Goal: Navigation & Orientation: Find specific page/section

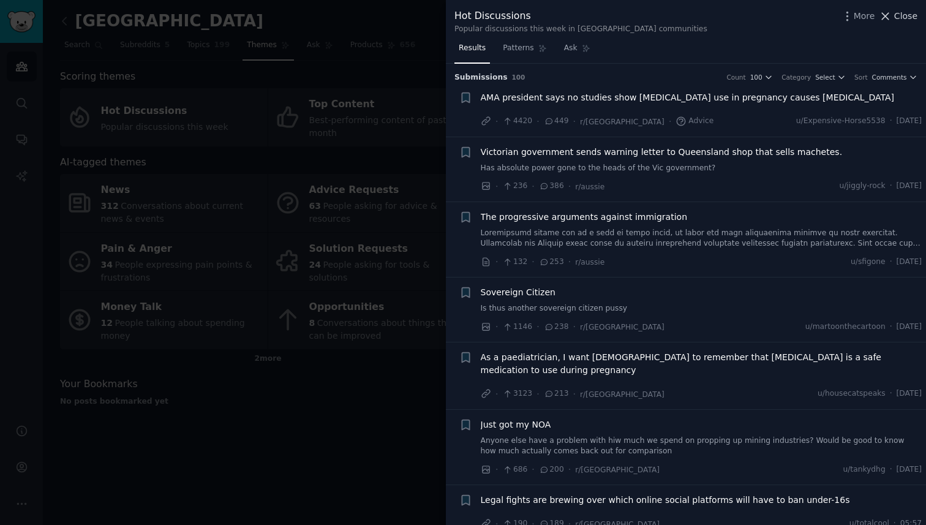
click at [908, 18] on span "Close" at bounding box center [905, 16] width 23 height 13
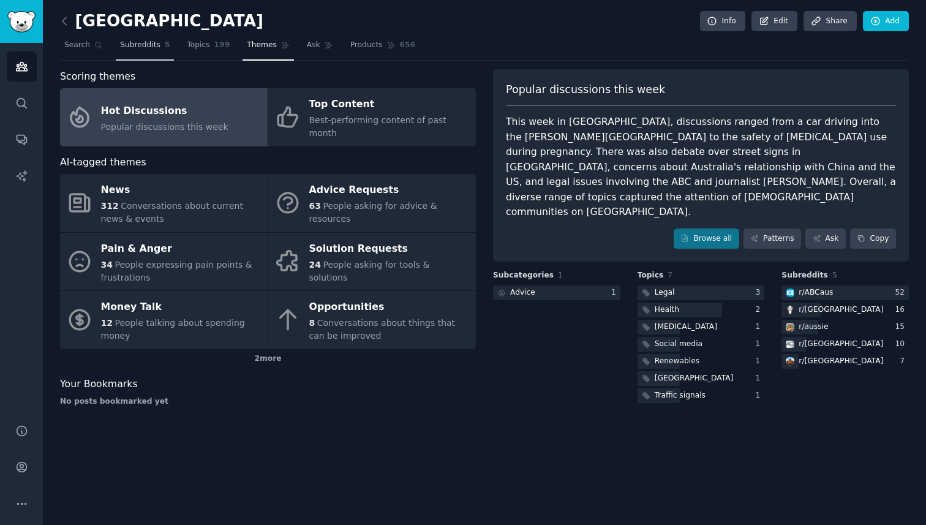
click at [121, 47] on span "Subreddits" at bounding box center [140, 45] width 40 height 11
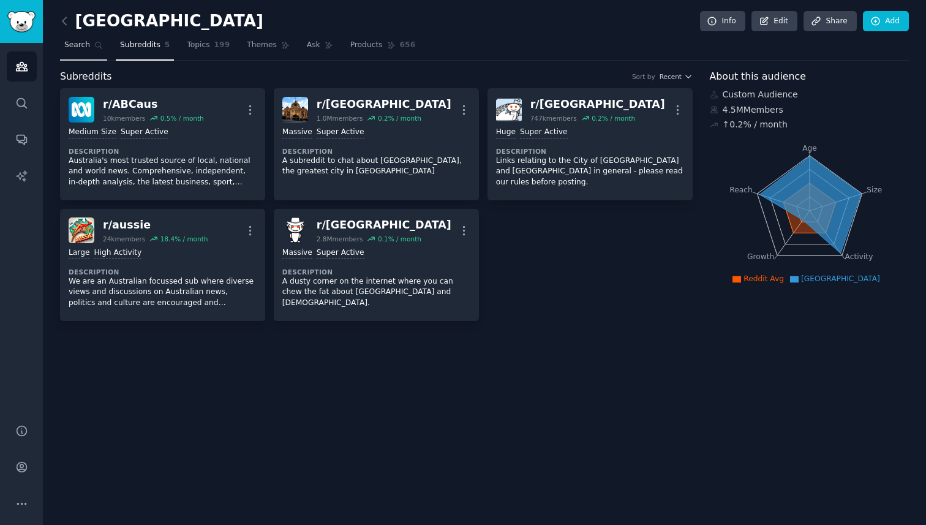
click at [78, 42] on span "Search" at bounding box center [77, 45] width 26 height 11
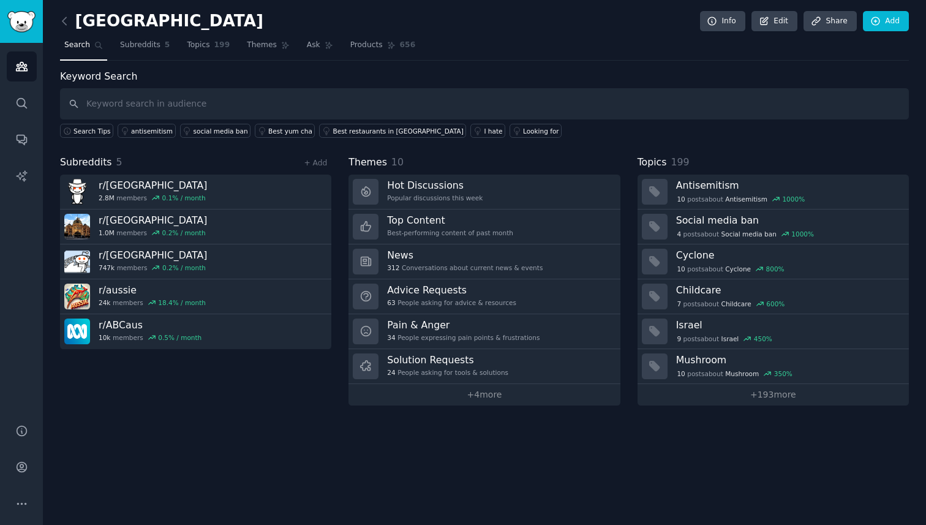
click at [59, 17] on div "Australia Info Edit Share Add Search Subreddits 5 Topics 199 Themes Ask Product…" at bounding box center [484, 262] width 883 height 525
click at [66, 23] on icon at bounding box center [64, 21] width 13 height 13
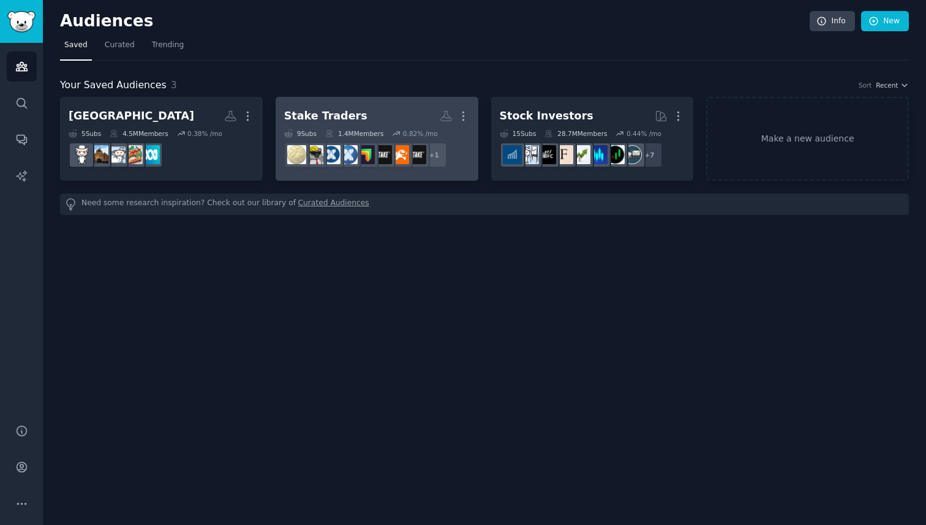
click at [335, 118] on div "Stake Traders" at bounding box center [325, 115] width 83 height 15
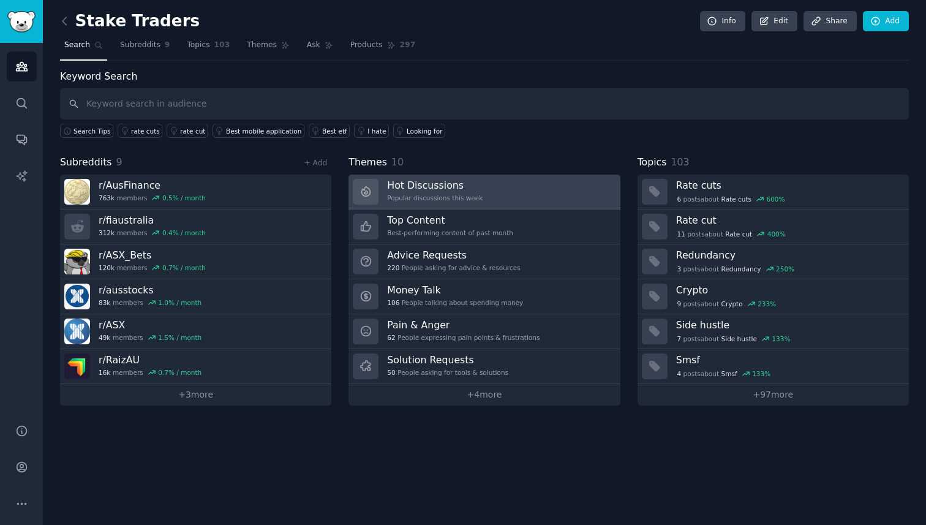
click at [505, 186] on link "Hot Discussions Popular discussions this week" at bounding box center [484, 192] width 271 height 35
